Goal: Task Accomplishment & Management: Use online tool/utility

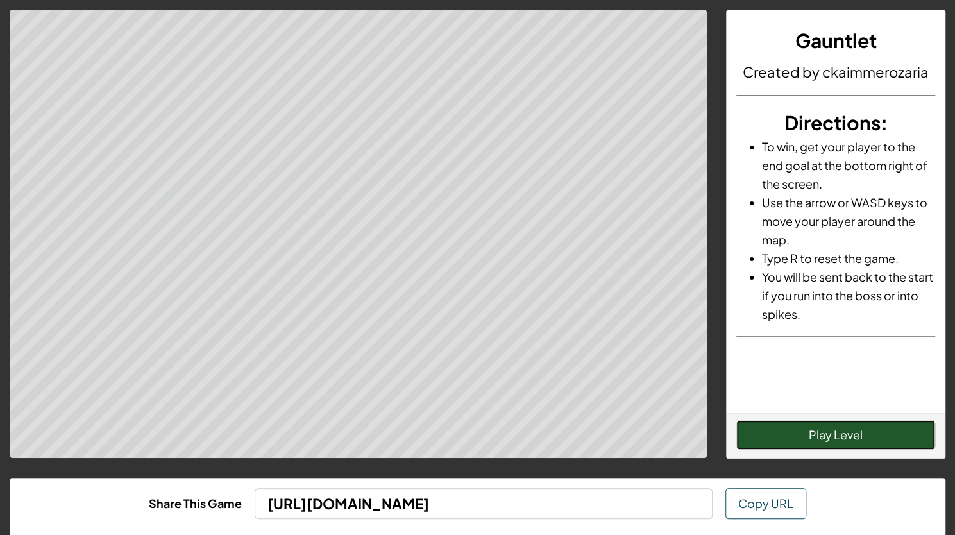
click at [812, 439] on button "Play Level" at bounding box center [836, 435] width 199 height 30
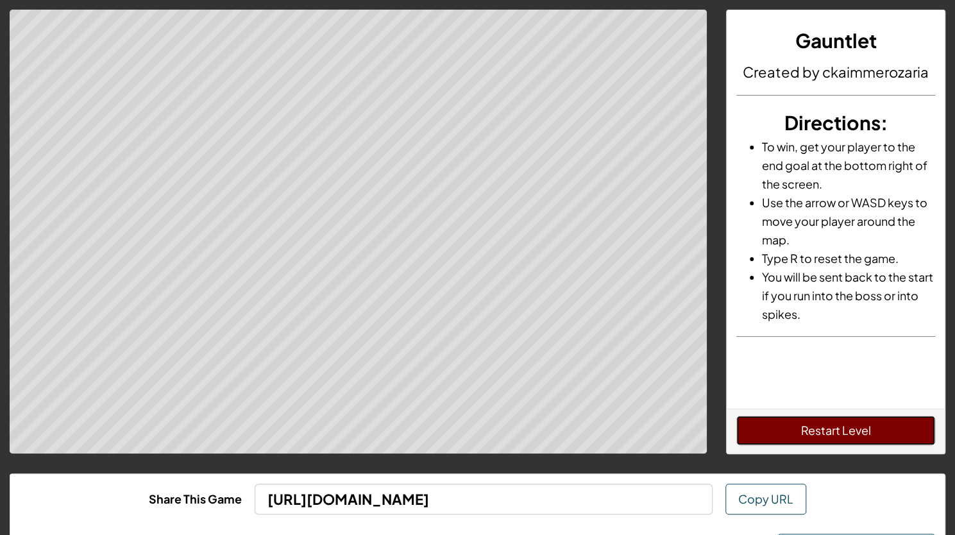
click at [869, 432] on button "Restart Level" at bounding box center [836, 431] width 199 height 30
click at [861, 425] on button "Restart Level" at bounding box center [836, 431] width 199 height 30
